Goal: Navigation & Orientation: Find specific page/section

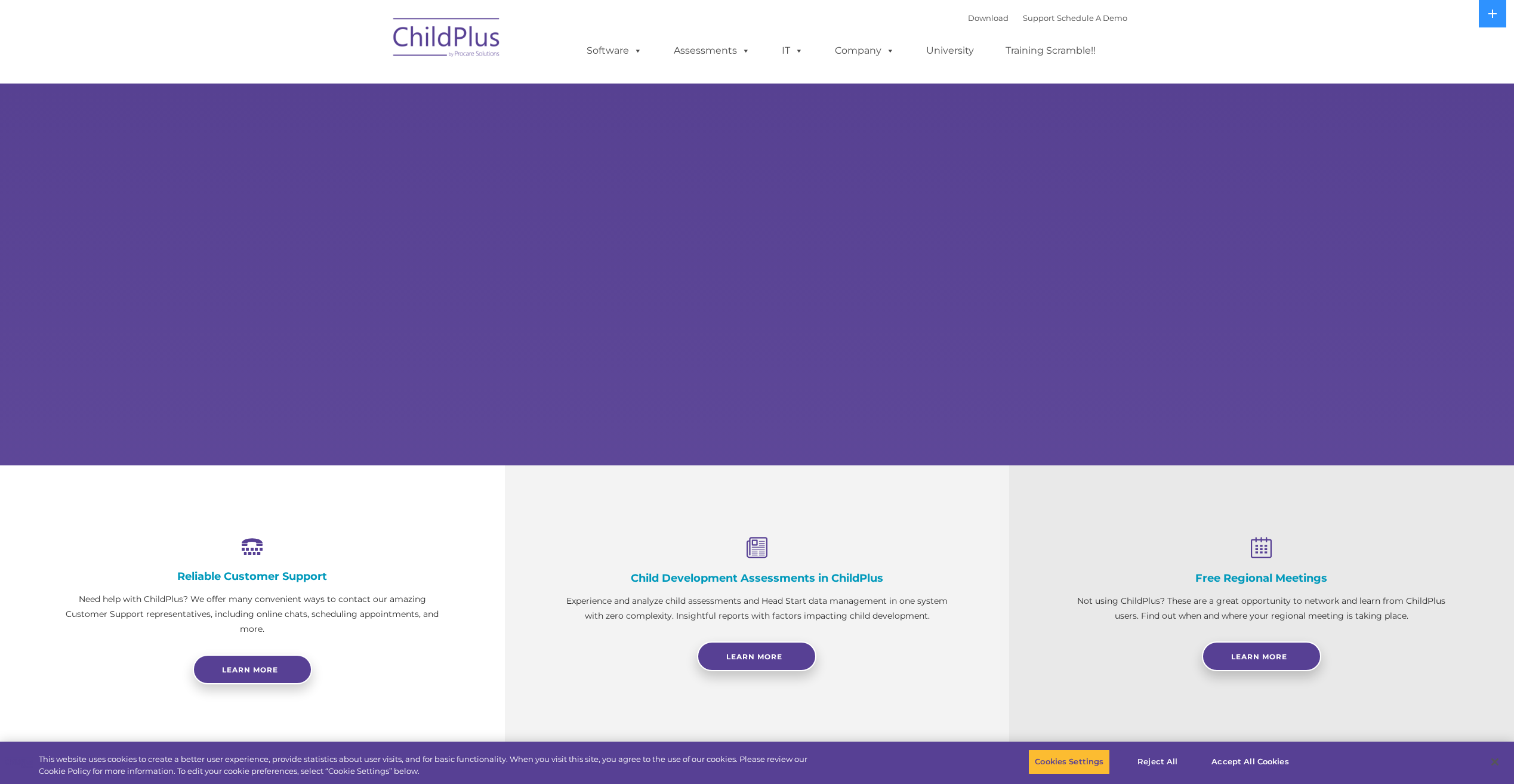
select select "MEDIUM"
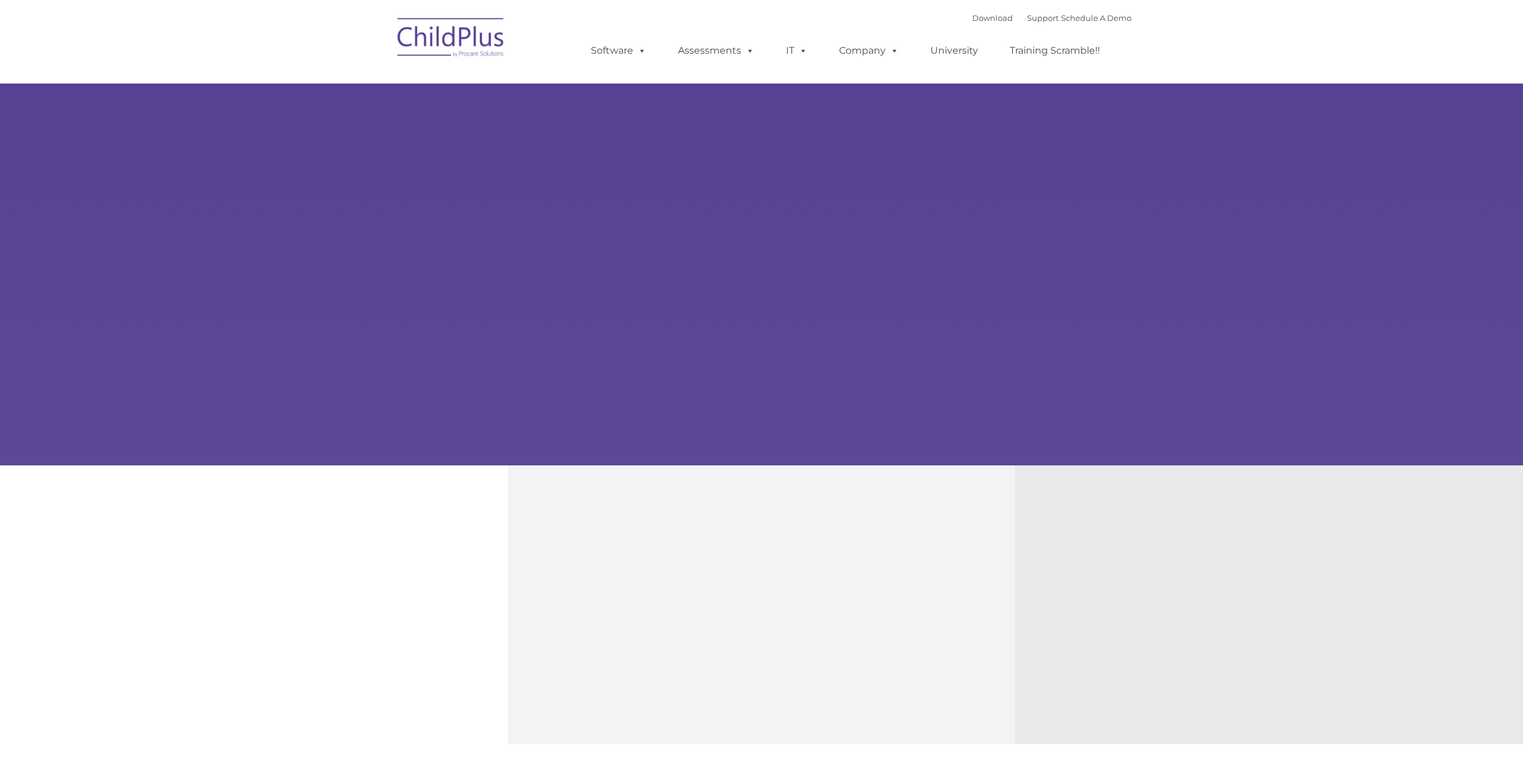
type input ""
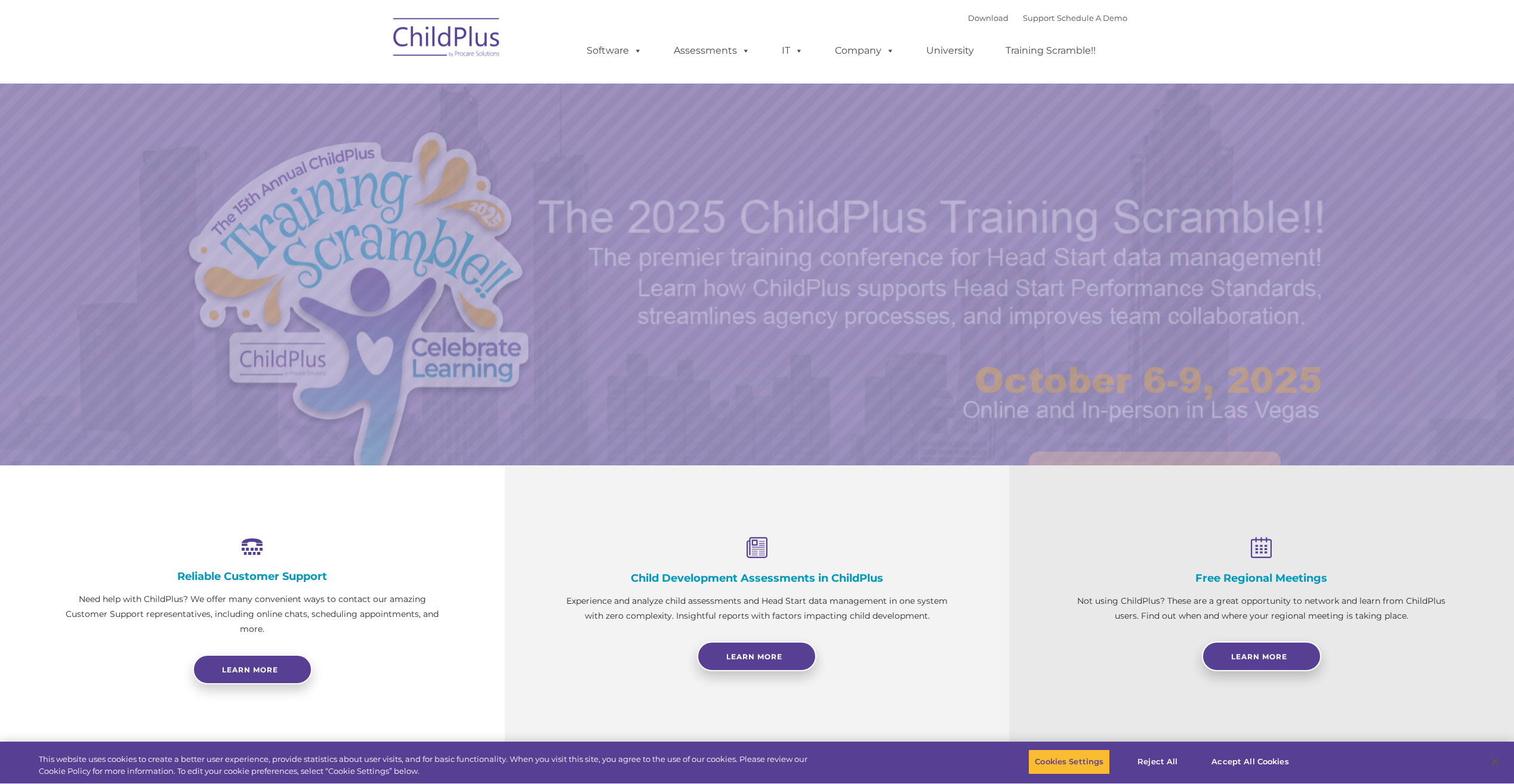
select select "MEDIUM"
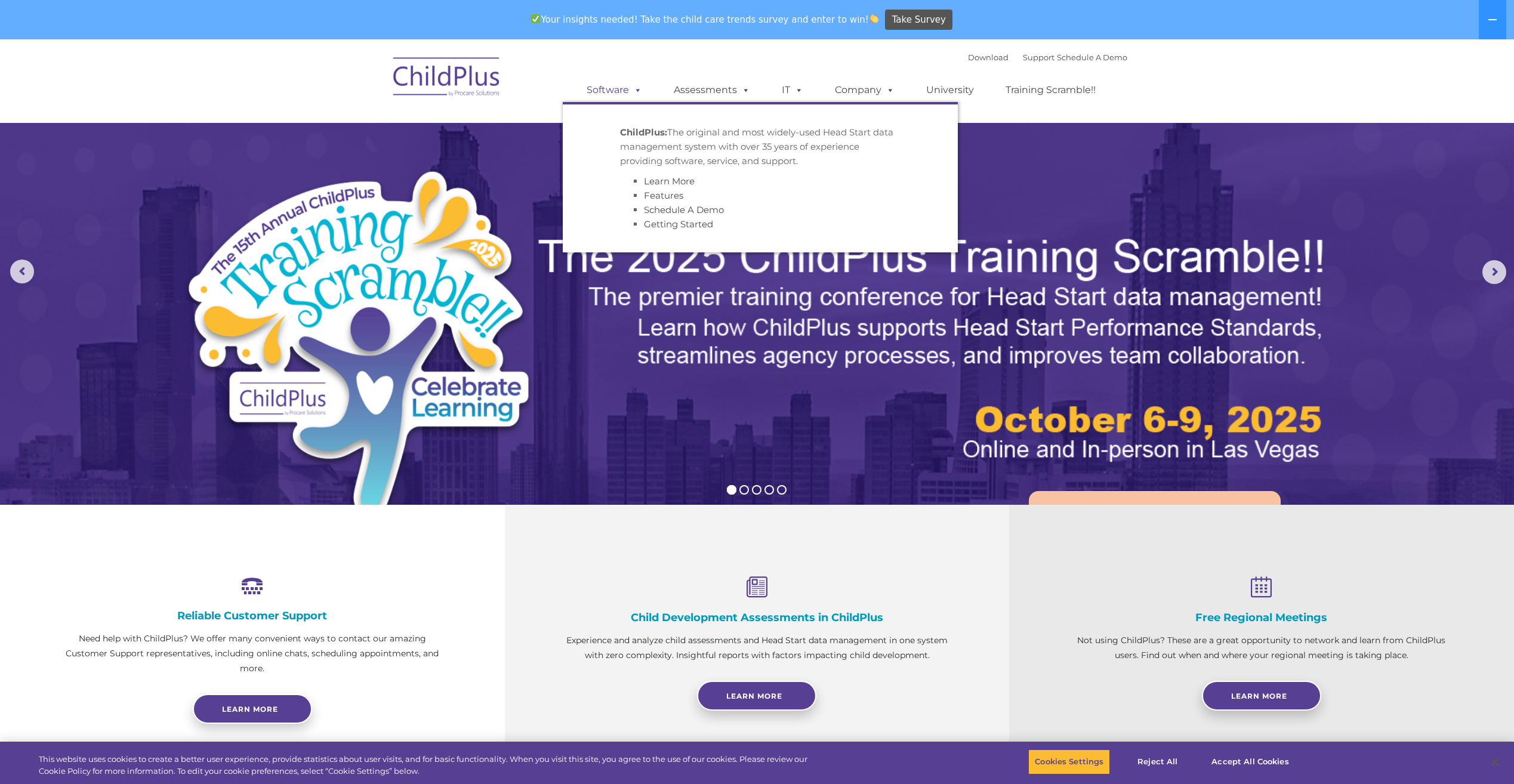
click at [636, 90] on span at bounding box center [635, 90] width 14 height 12
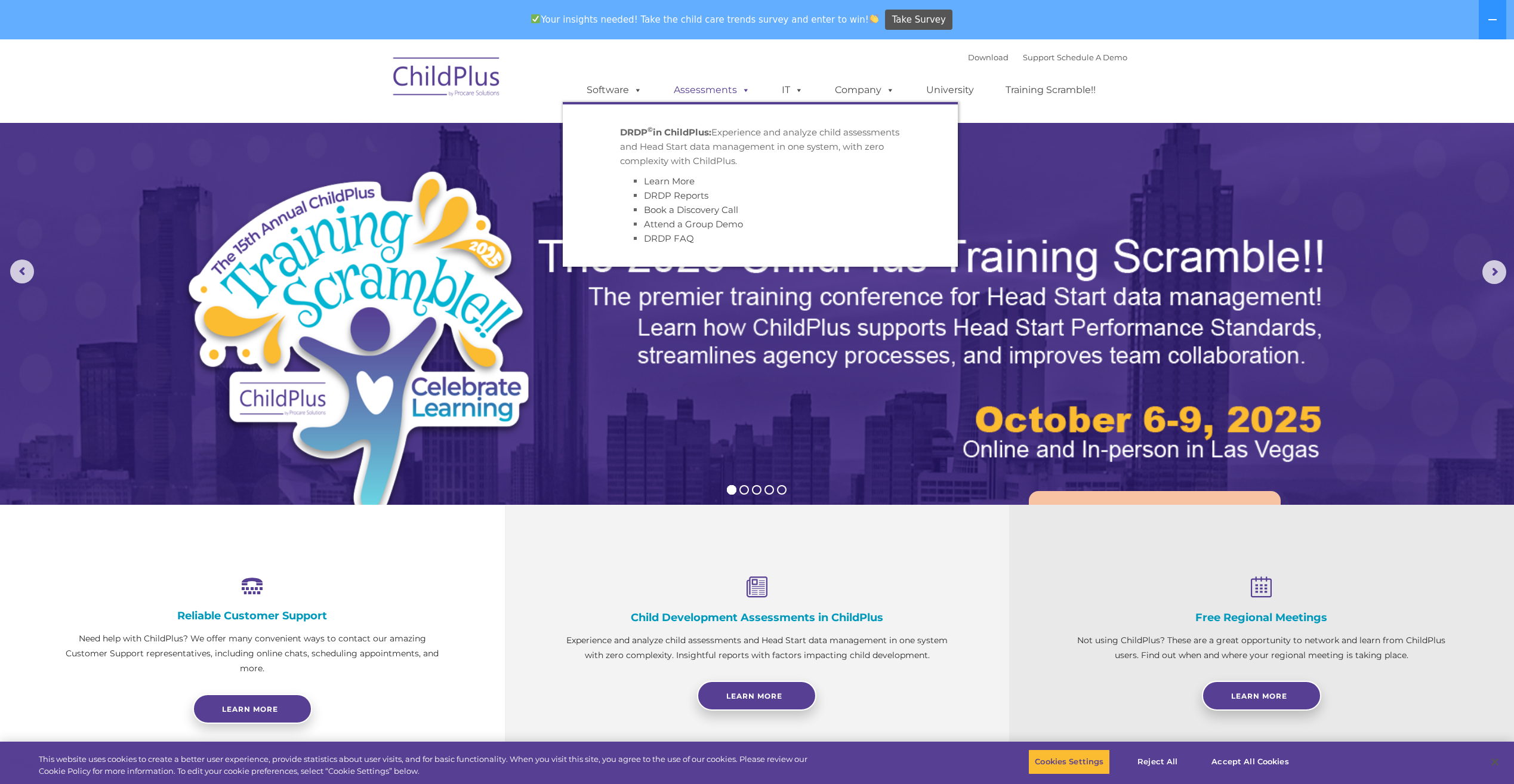
click at [742, 92] on span at bounding box center [743, 90] width 14 height 12
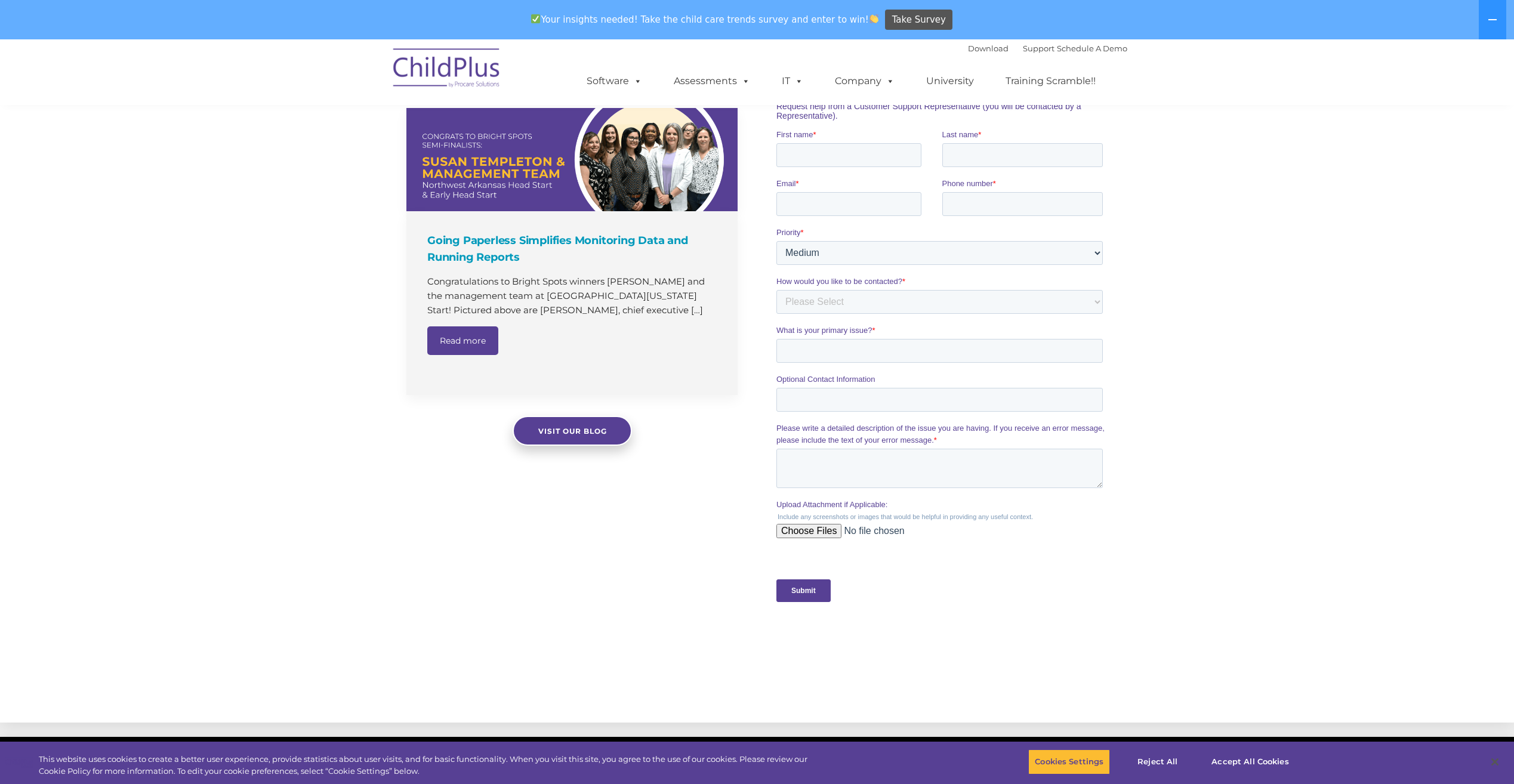
scroll to position [957, 0]
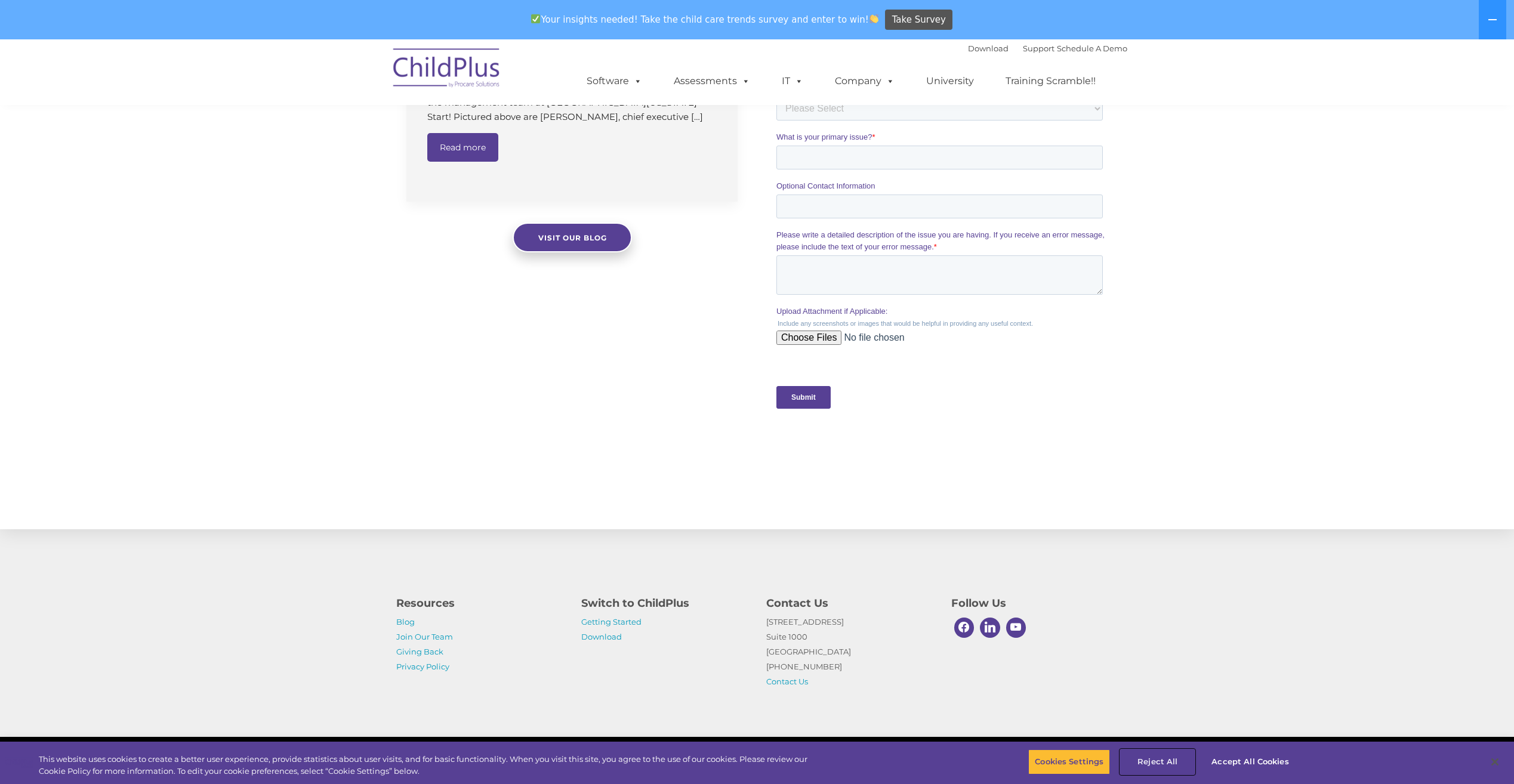
click at [1148, 760] on button "Reject All" at bounding box center [1156, 762] width 74 height 25
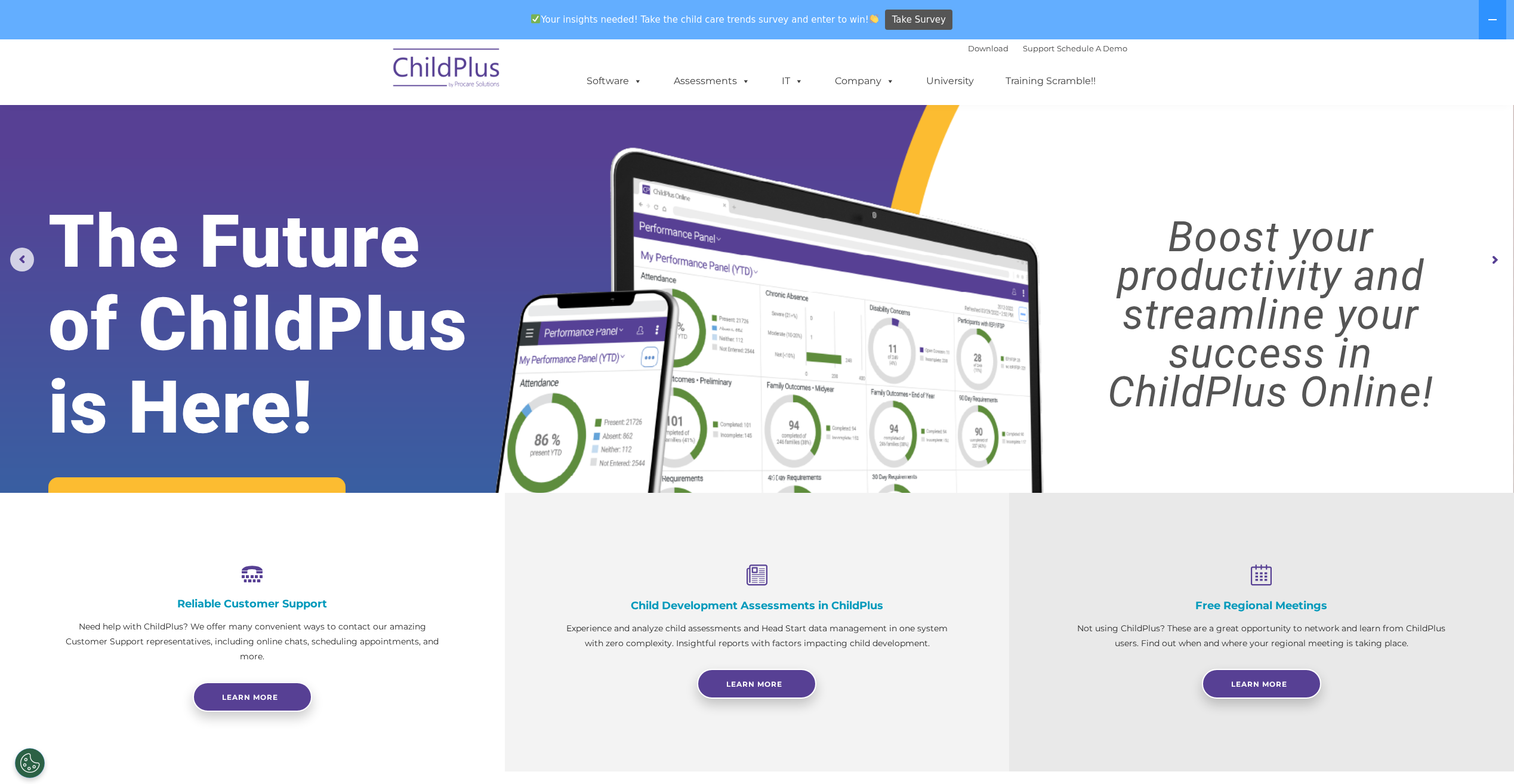
scroll to position [0, 0]
